Goal: Transaction & Acquisition: Purchase product/service

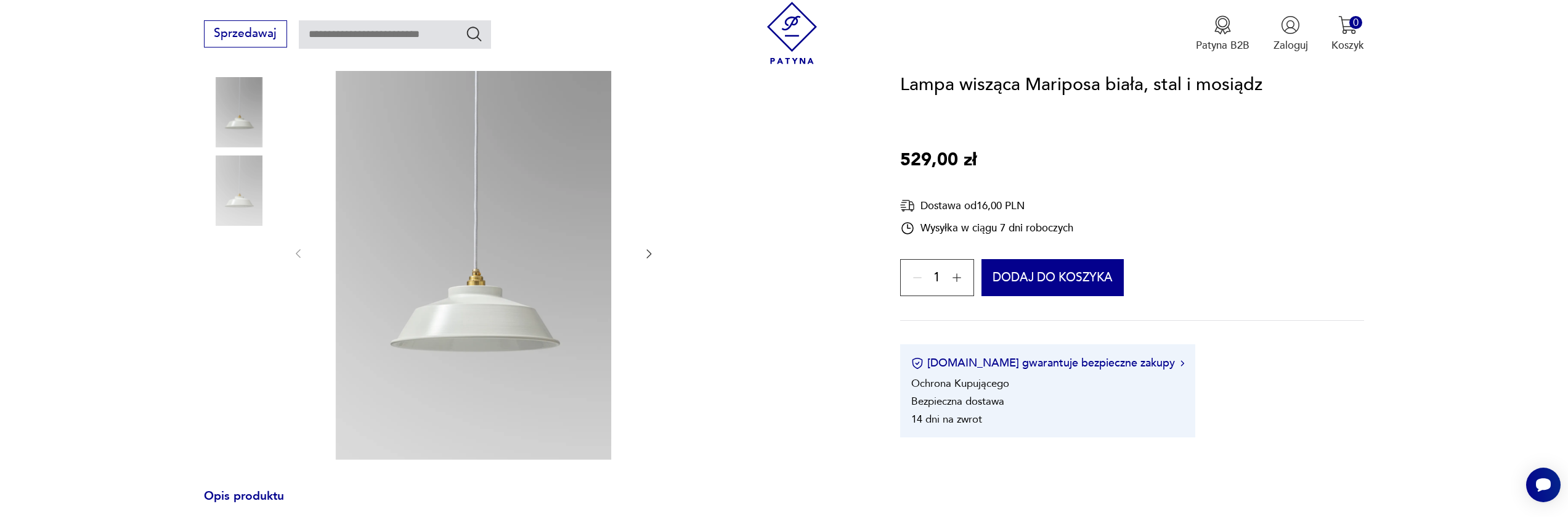
click at [648, 253] on icon "button" at bounding box center [649, 253] width 12 height 12
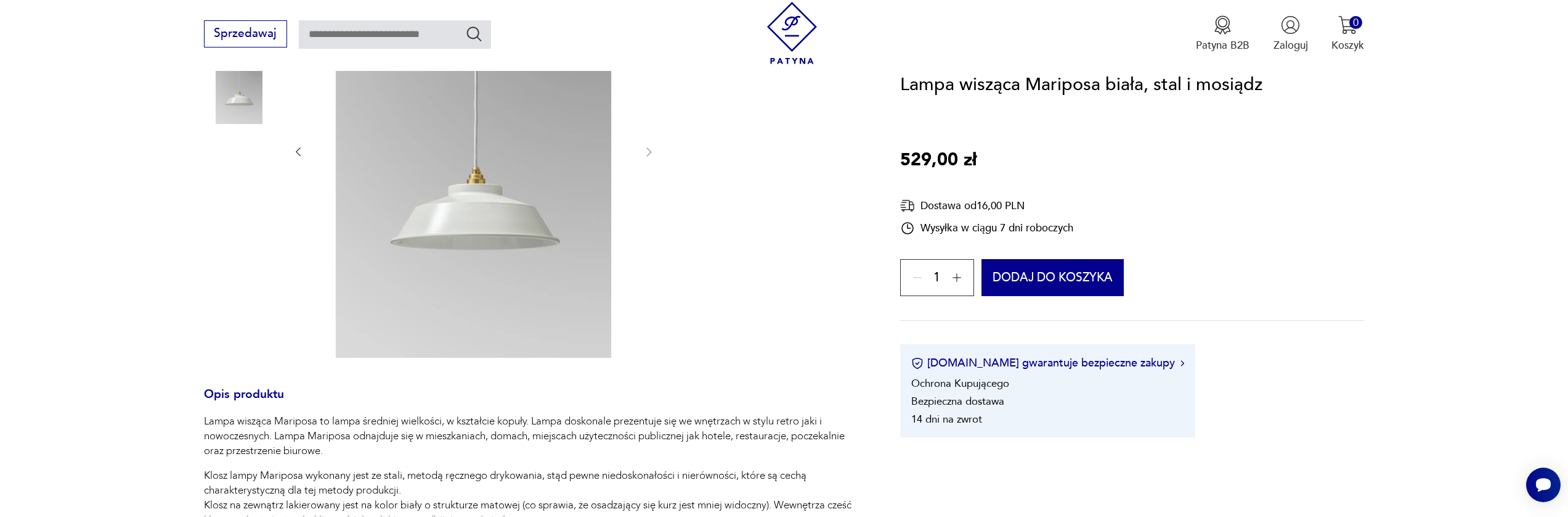
scroll to position [217, 0]
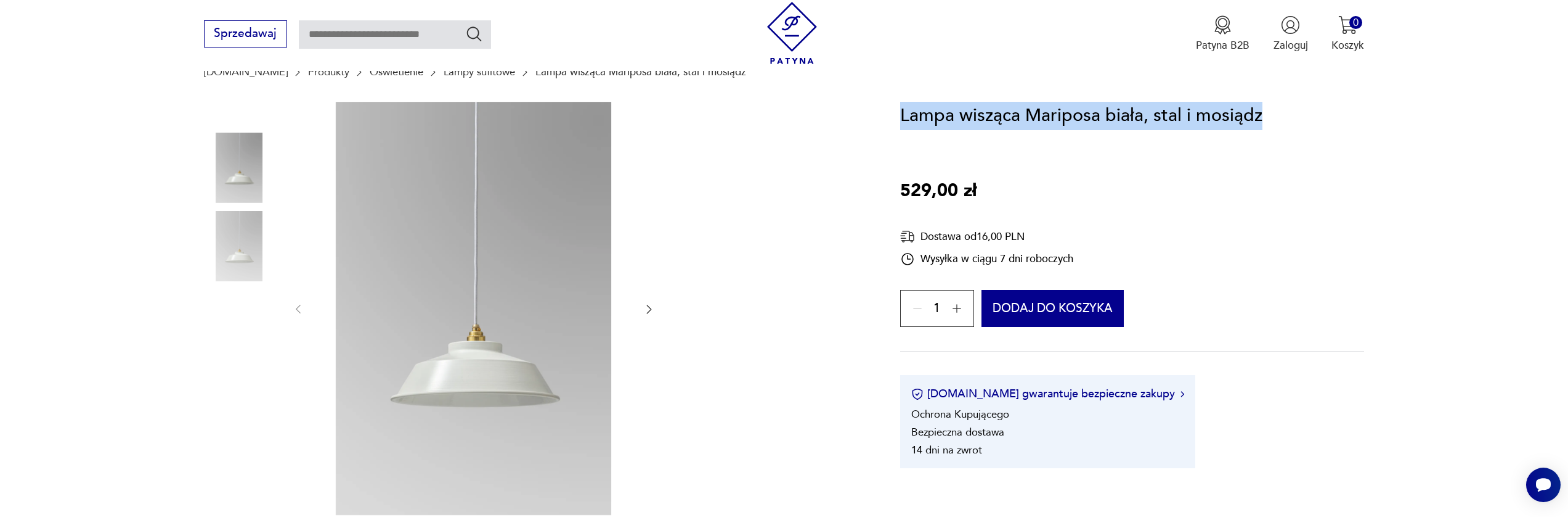
drag, startPoint x: 904, startPoint y: 116, endPoint x: 1276, endPoint y: 120, distance: 372.0
click at [1276, 120] on div "Lampa wisząca Mariposa biała, stal i mosiądz 529,00 zł Dostawa od 16,00 PLN Wys…" at bounding box center [1133, 285] width 464 height 367
copy h1 "Lampa wisząca Mariposa biała, stal i mosiądz"
